Goal: Use online tool/utility: Utilize a website feature to perform a specific function

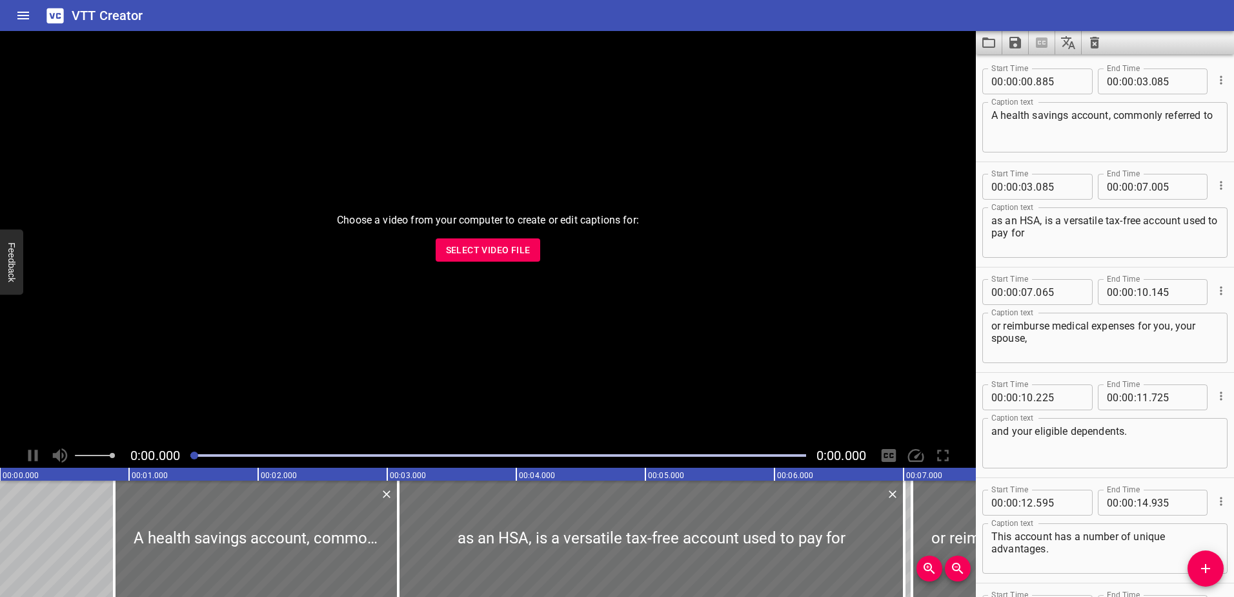
scroll to position [6148, 0]
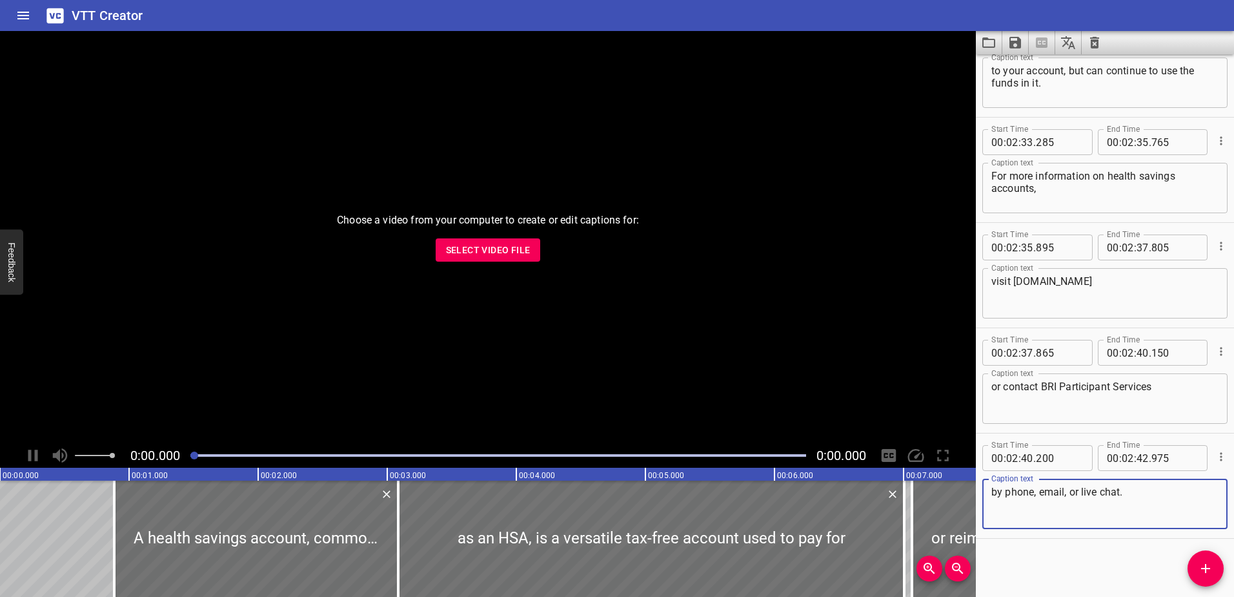
click at [1099, 43] on icon "Clear captions" at bounding box center [1094, 43] width 9 height 12
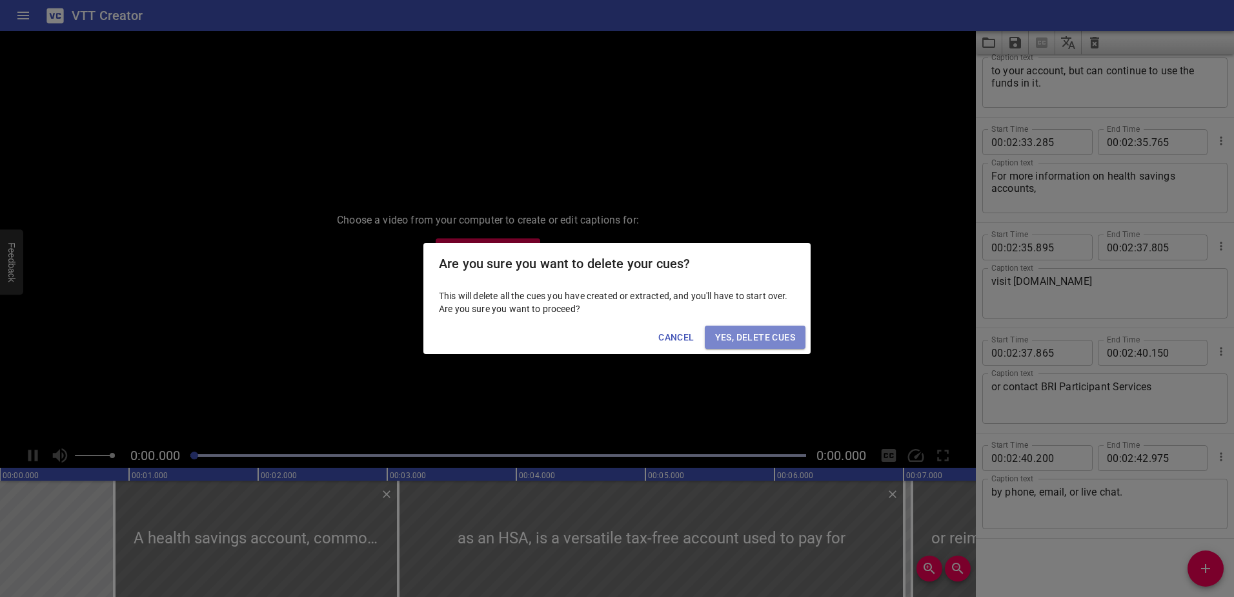
click at [753, 331] on span "Yes, Delete Cues" at bounding box center [755, 337] width 80 height 16
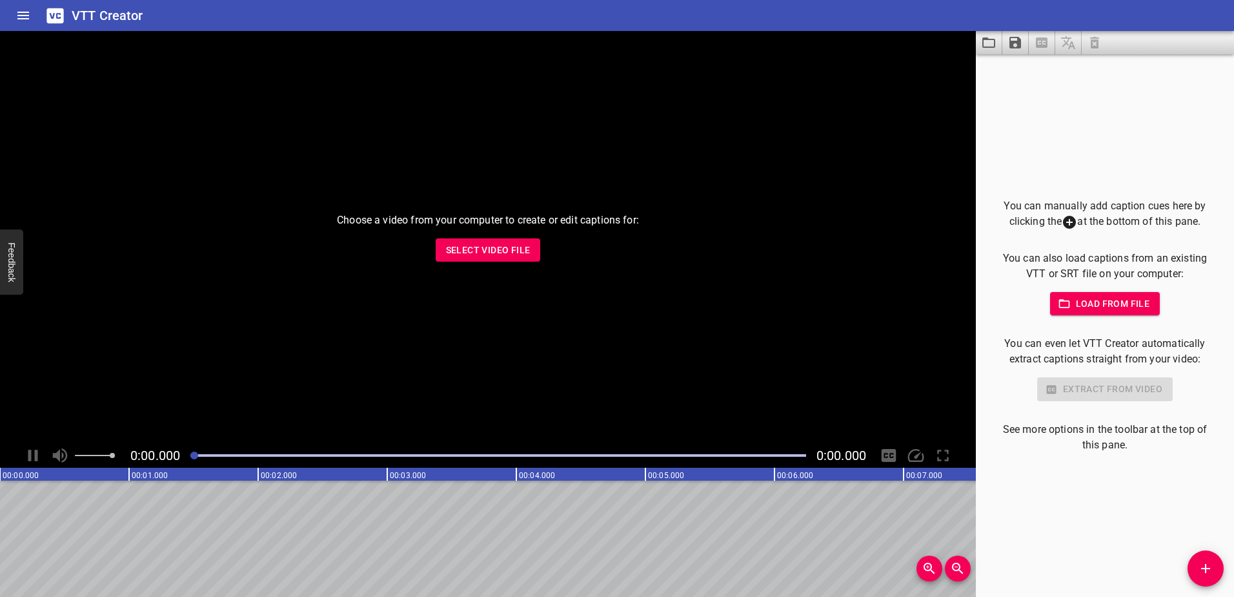
click at [478, 250] on span "Select Video File" at bounding box center [488, 250] width 85 height 16
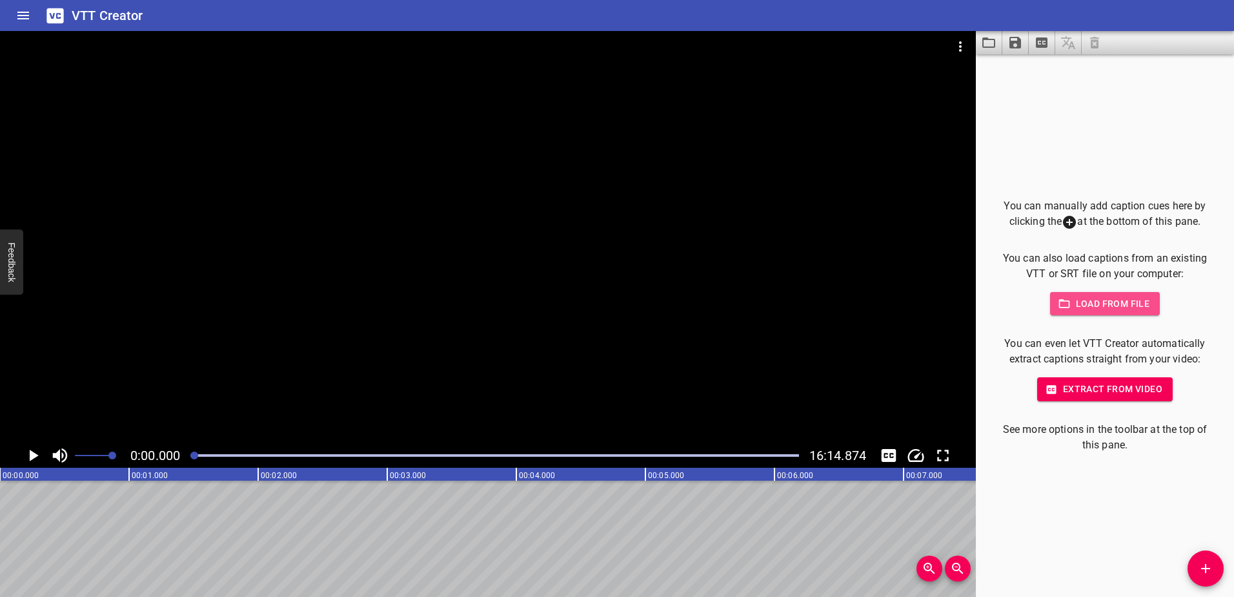
click at [1075, 306] on span "Load from file" at bounding box center [1106, 304] width 90 height 16
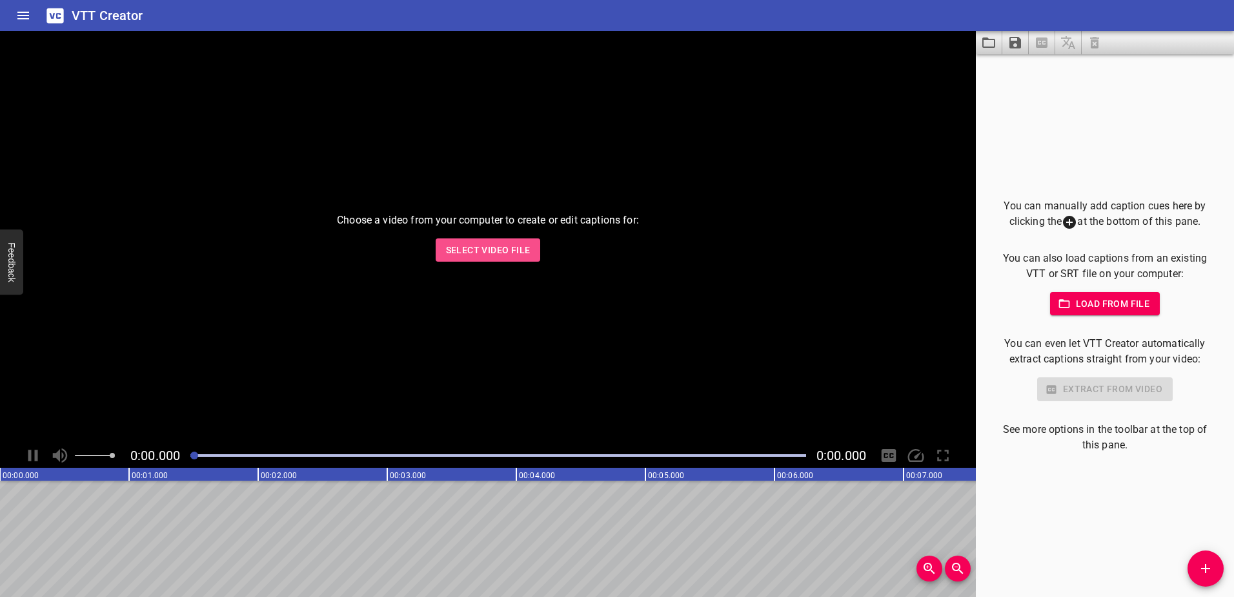
click at [487, 249] on span "Select Video File" at bounding box center [488, 250] width 85 height 16
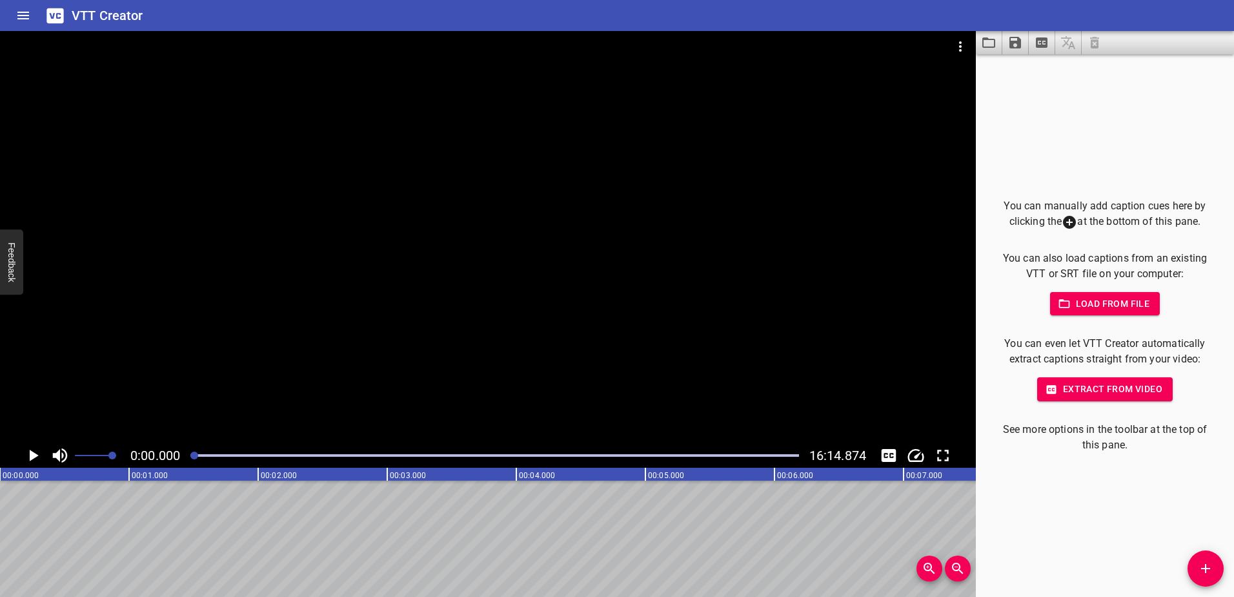
click at [1081, 303] on span "Load from file" at bounding box center [1106, 304] width 90 height 16
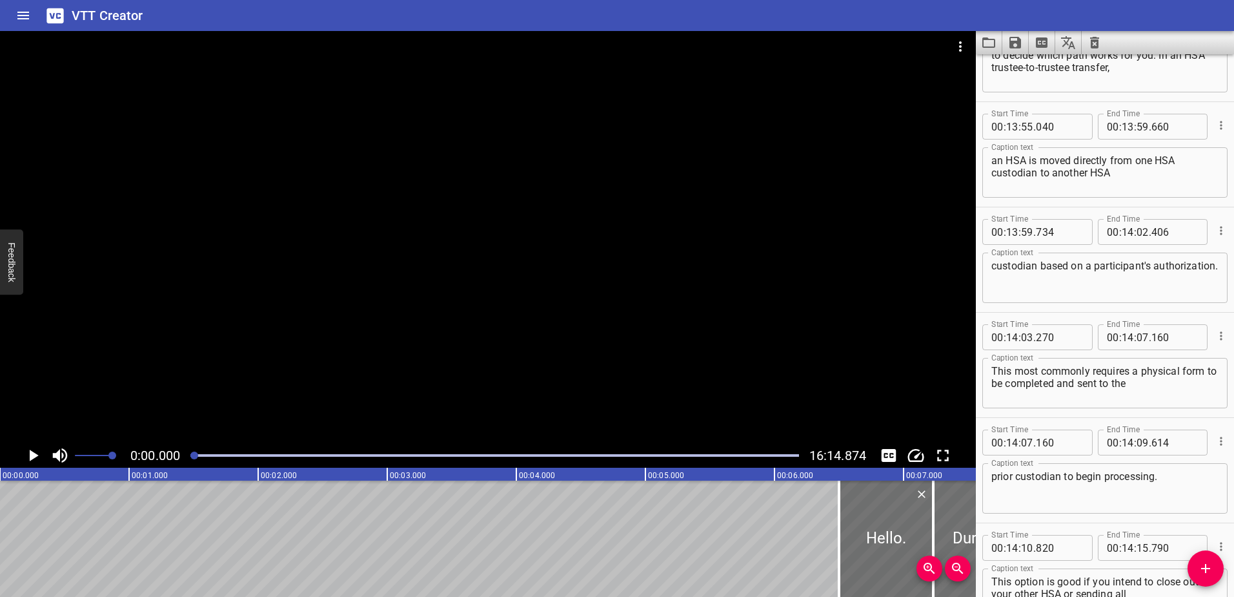
scroll to position [23932, 0]
